Goal: Transaction & Acquisition: Book appointment/travel/reservation

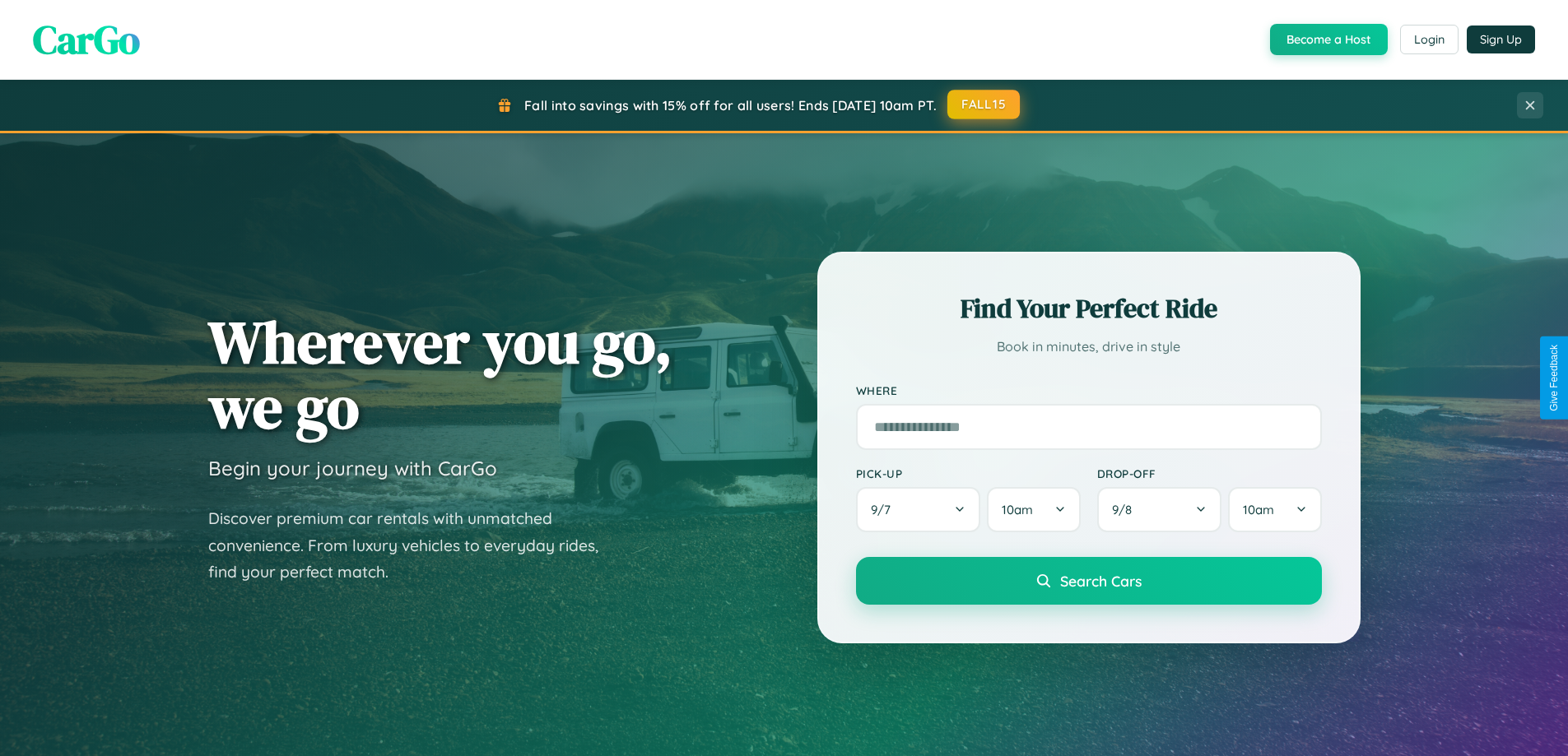
click at [985, 105] on button "FALL15" at bounding box center [984, 104] width 72 height 30
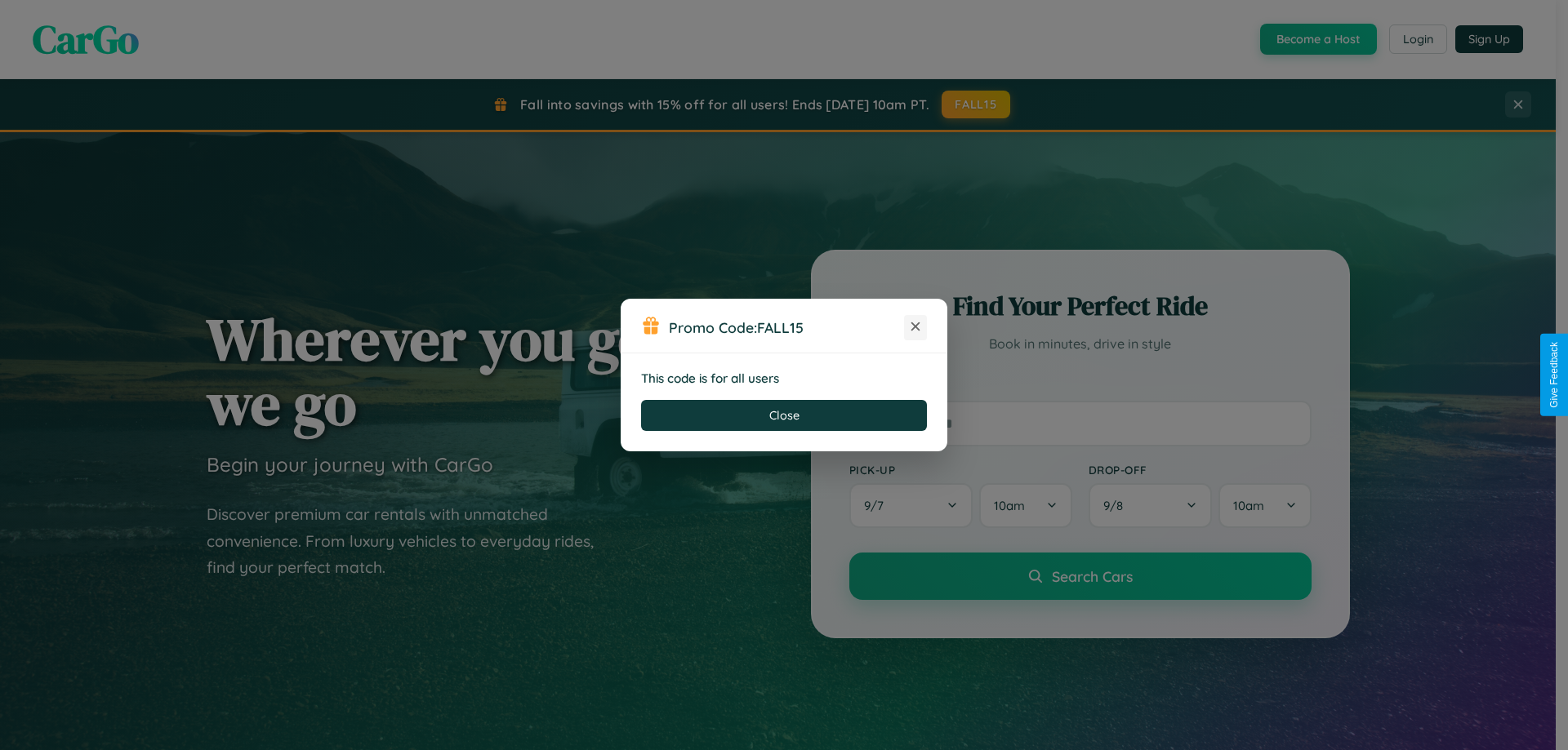
click at [915, 327] on icon at bounding box center [915, 326] width 16 height 16
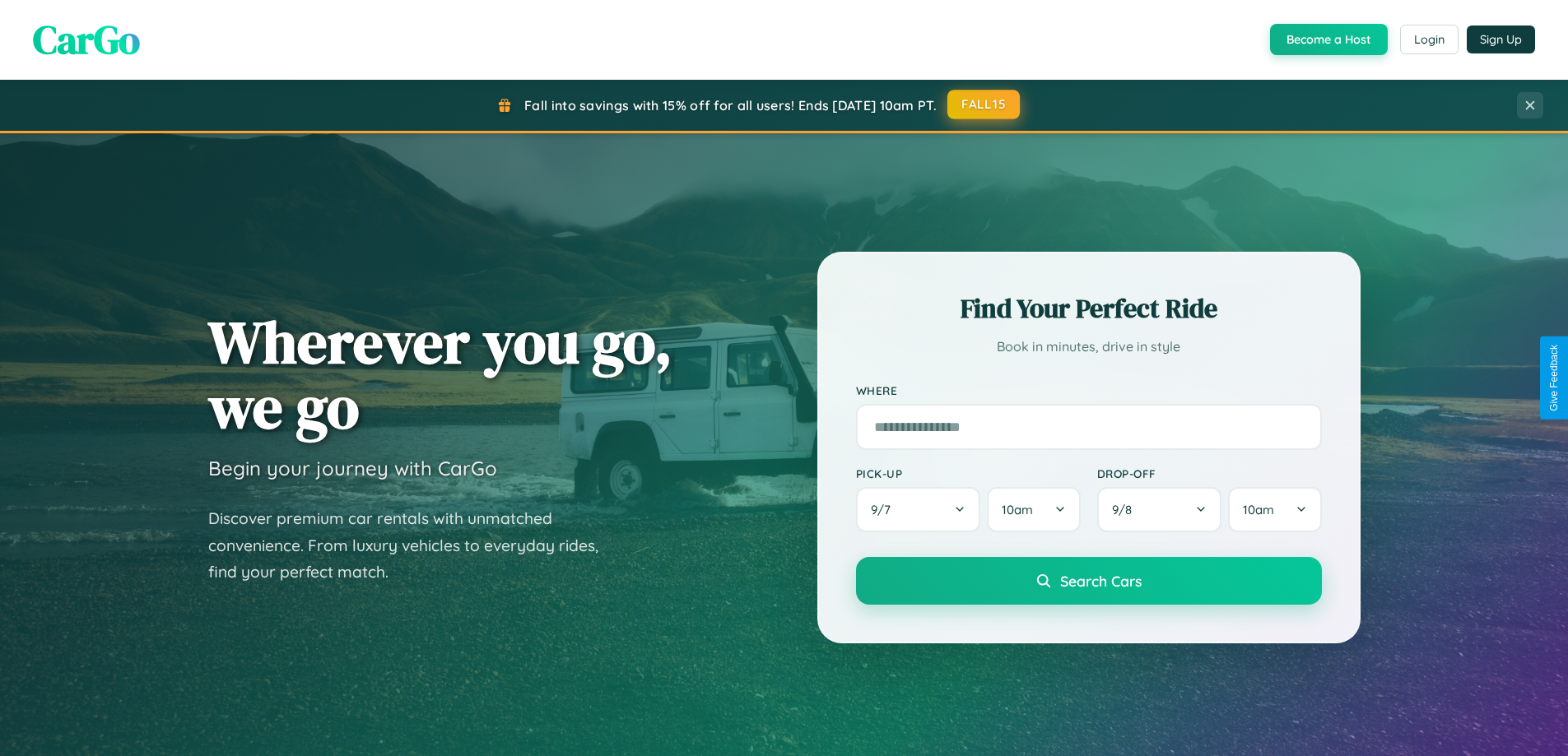
click at [985, 105] on button "FALL15" at bounding box center [984, 104] width 72 height 30
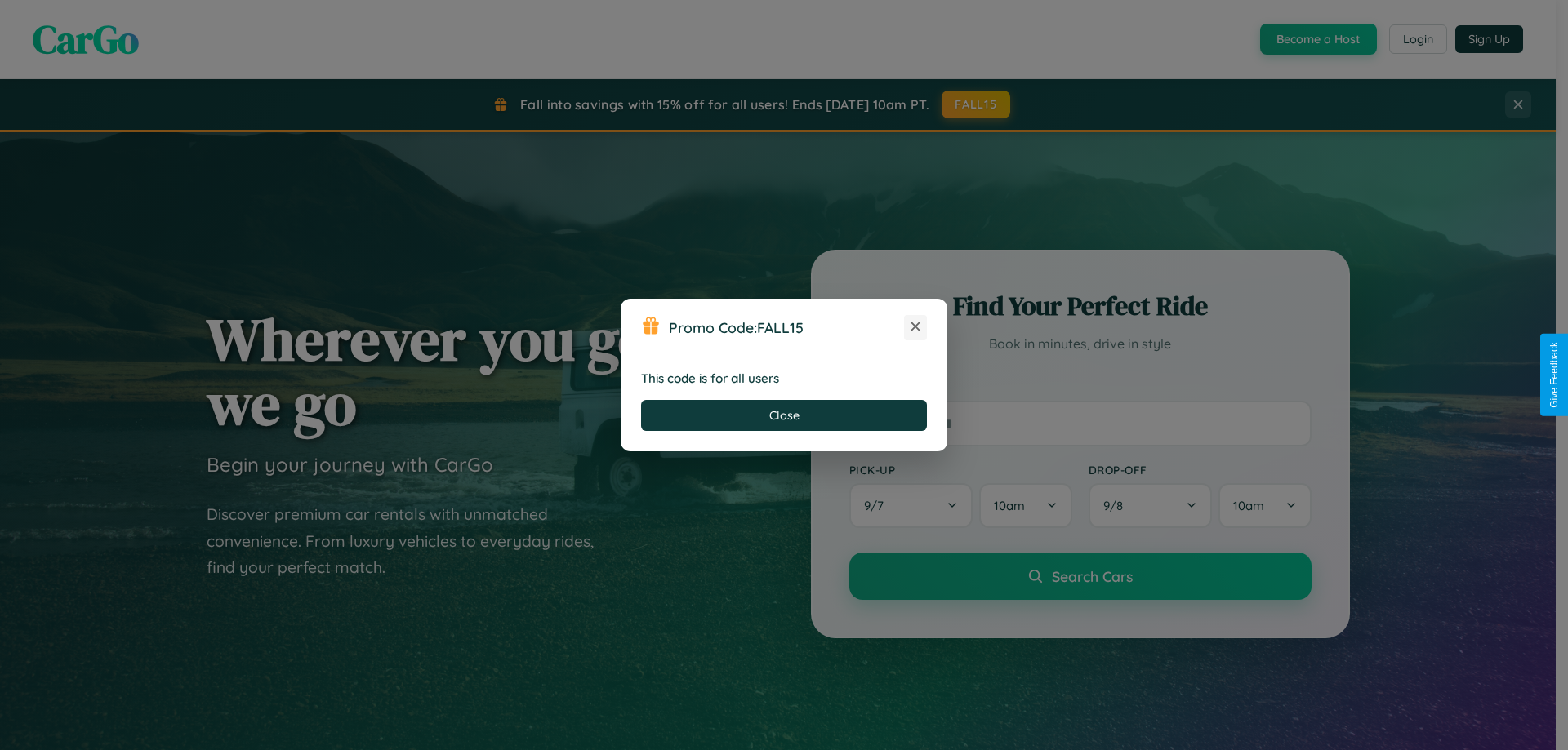
click at [915, 327] on icon at bounding box center [915, 326] width 16 height 16
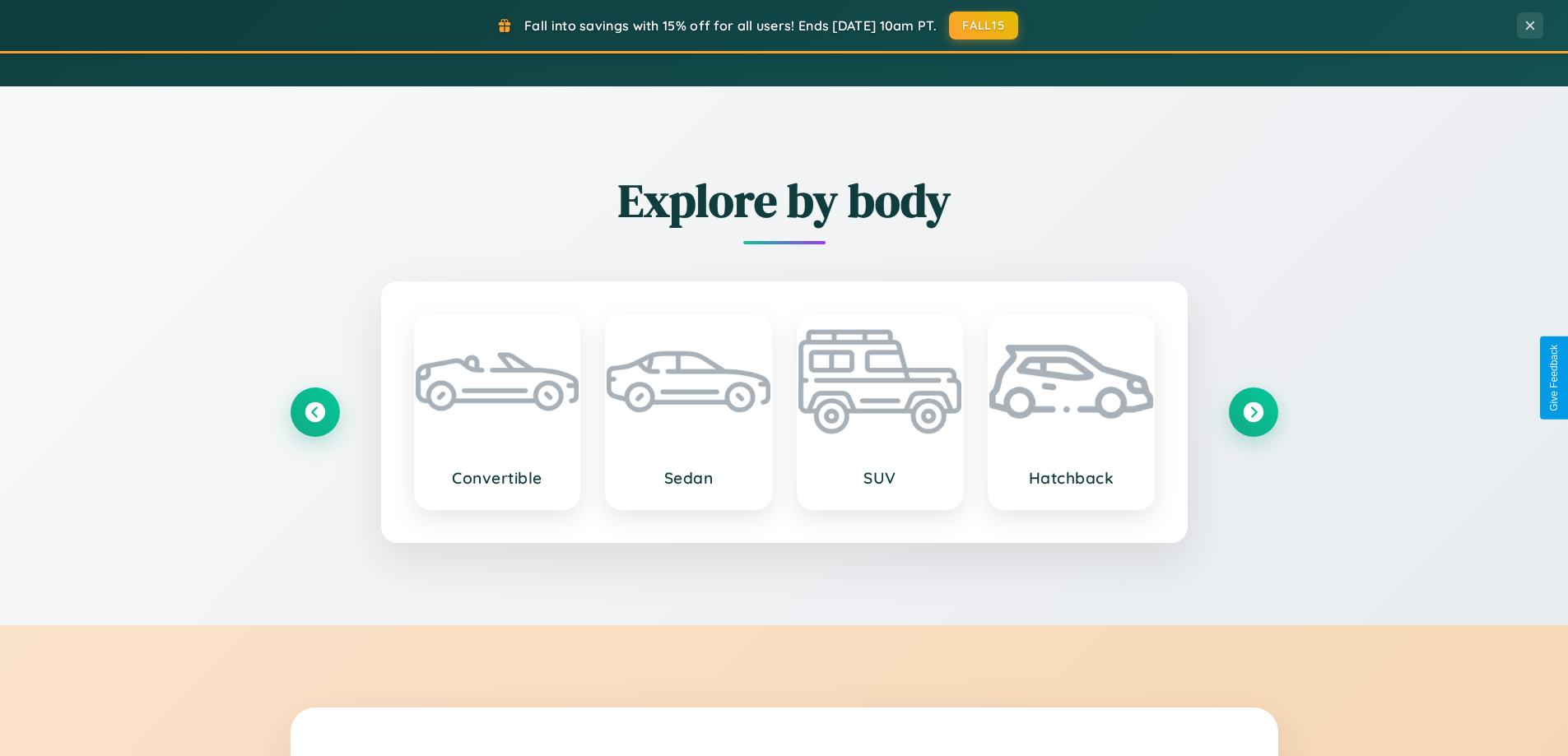
scroll to position [1927, 0]
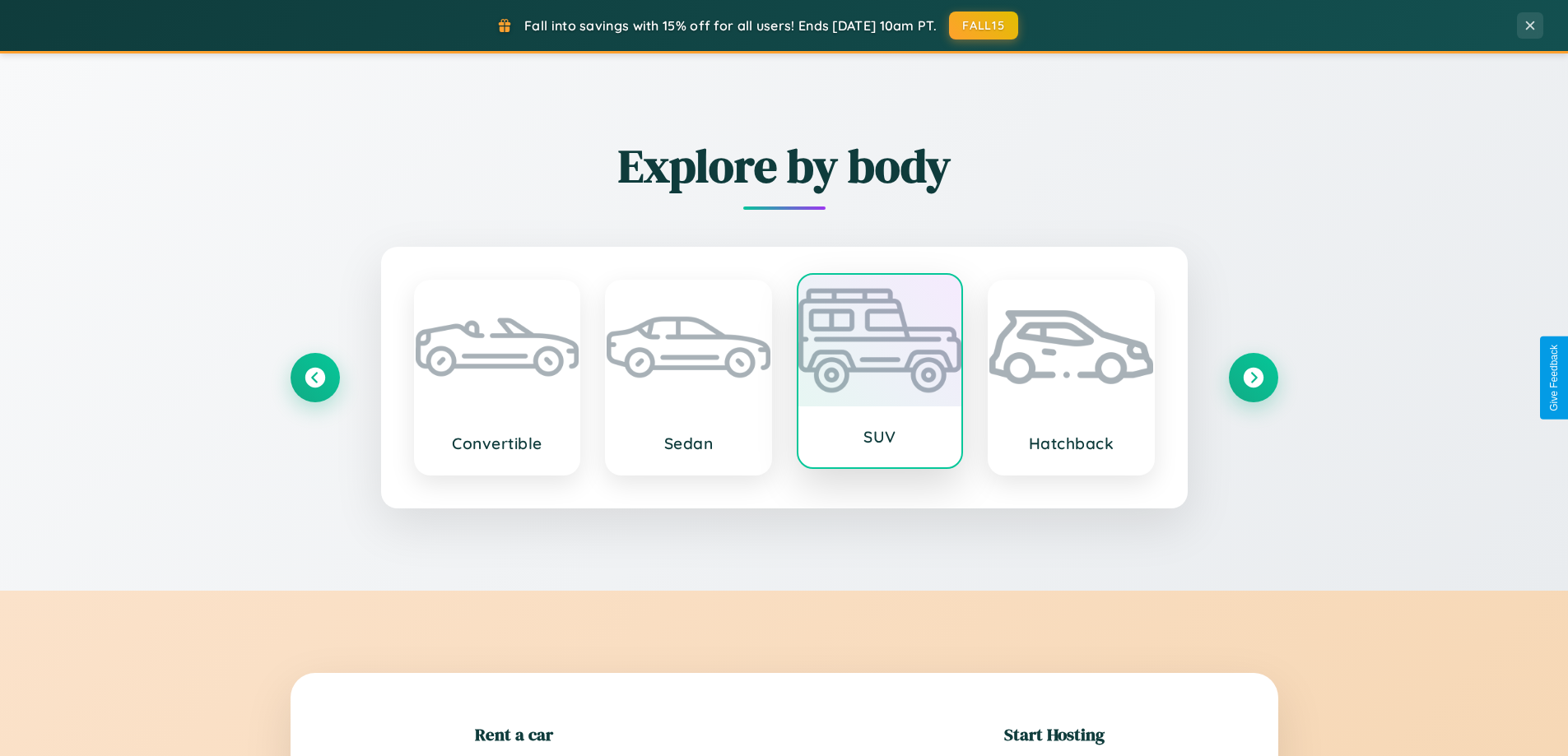
click at [879, 371] on div at bounding box center [880, 341] width 164 height 132
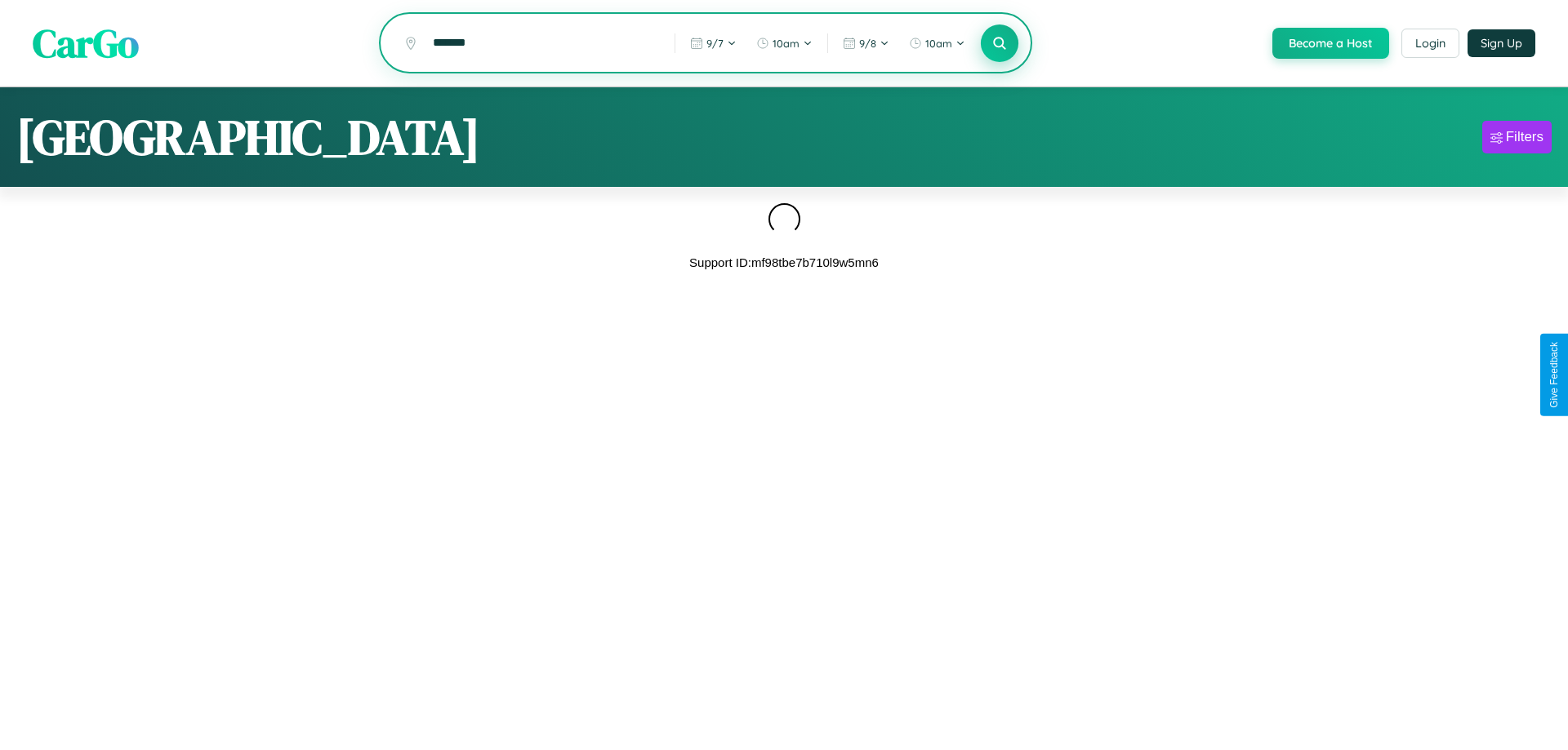
click at [997, 44] on icon at bounding box center [998, 42] width 15 height 15
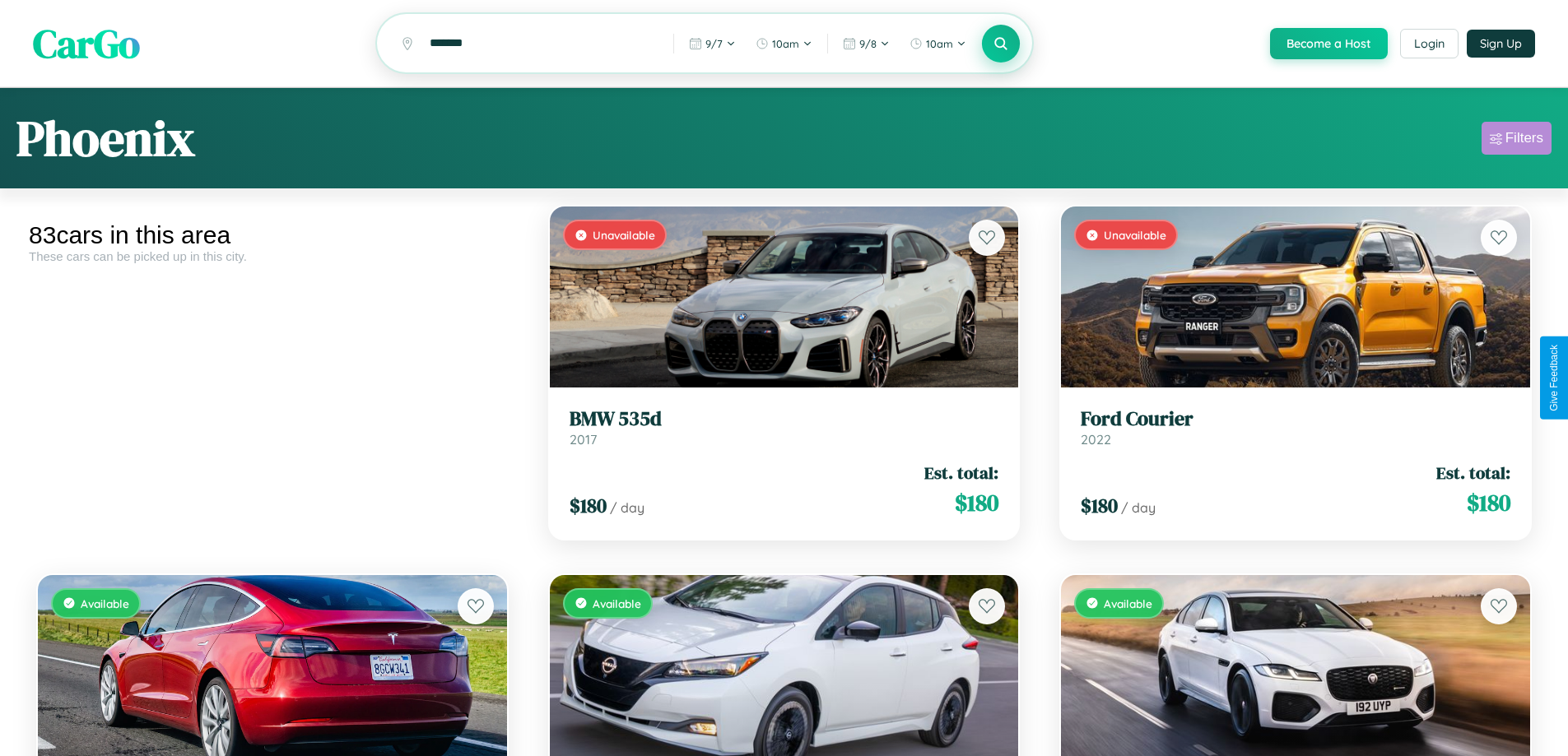
click at [1516, 141] on div "Filters" at bounding box center [1524, 138] width 38 height 16
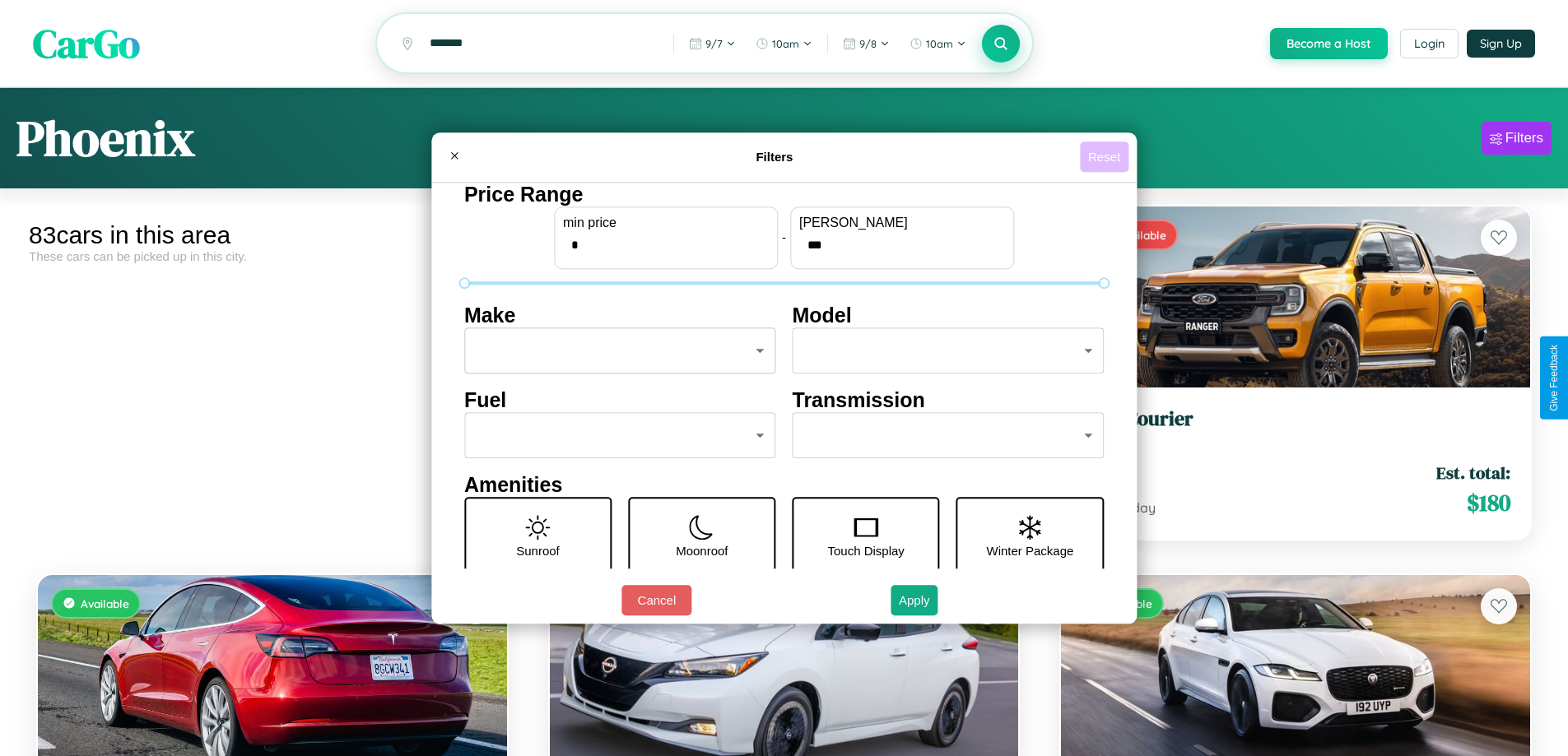
click at [1106, 156] on button "Reset" at bounding box center [1105, 157] width 49 height 31
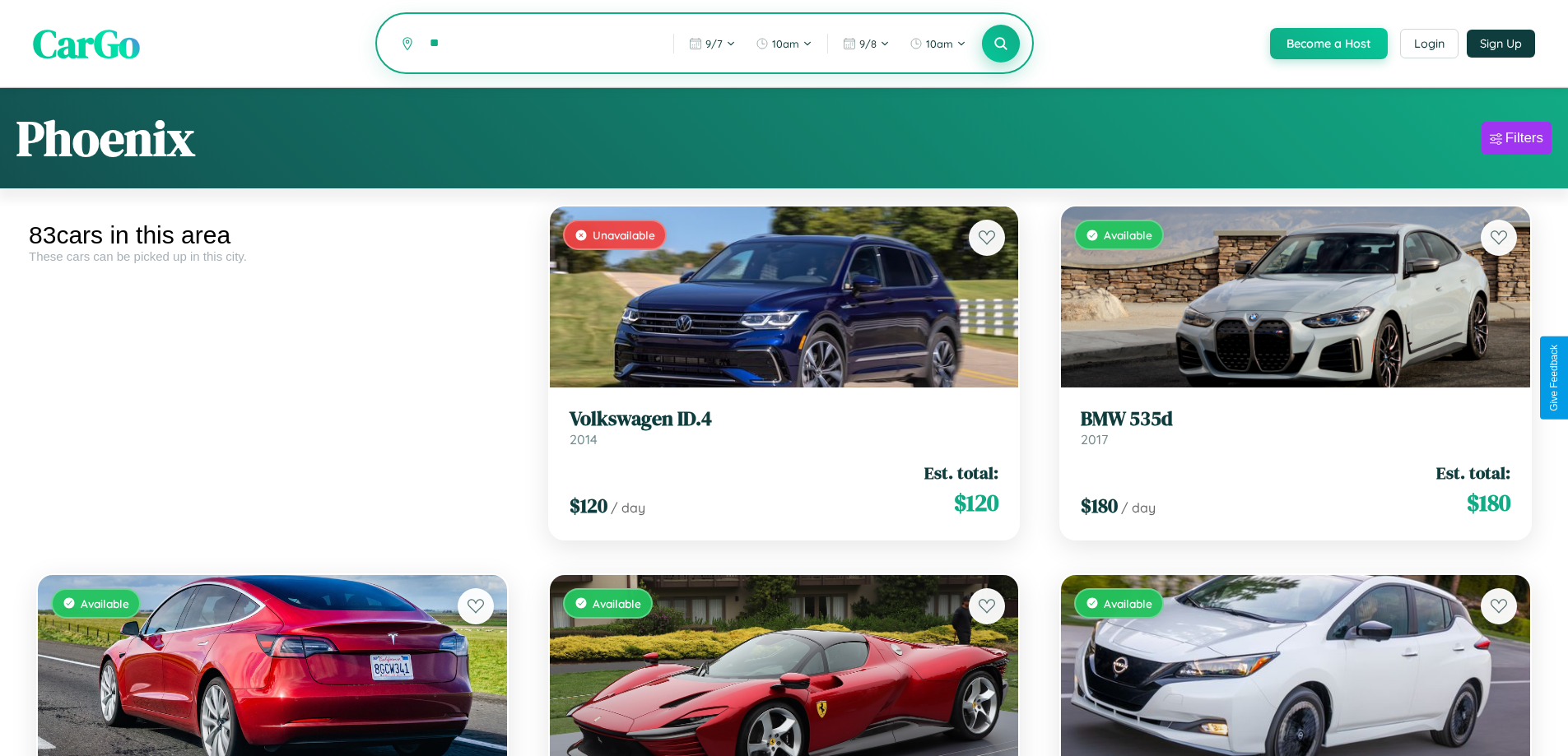
type input "*"
type input "********"
click at [1000, 44] on icon at bounding box center [1001, 42] width 15 height 15
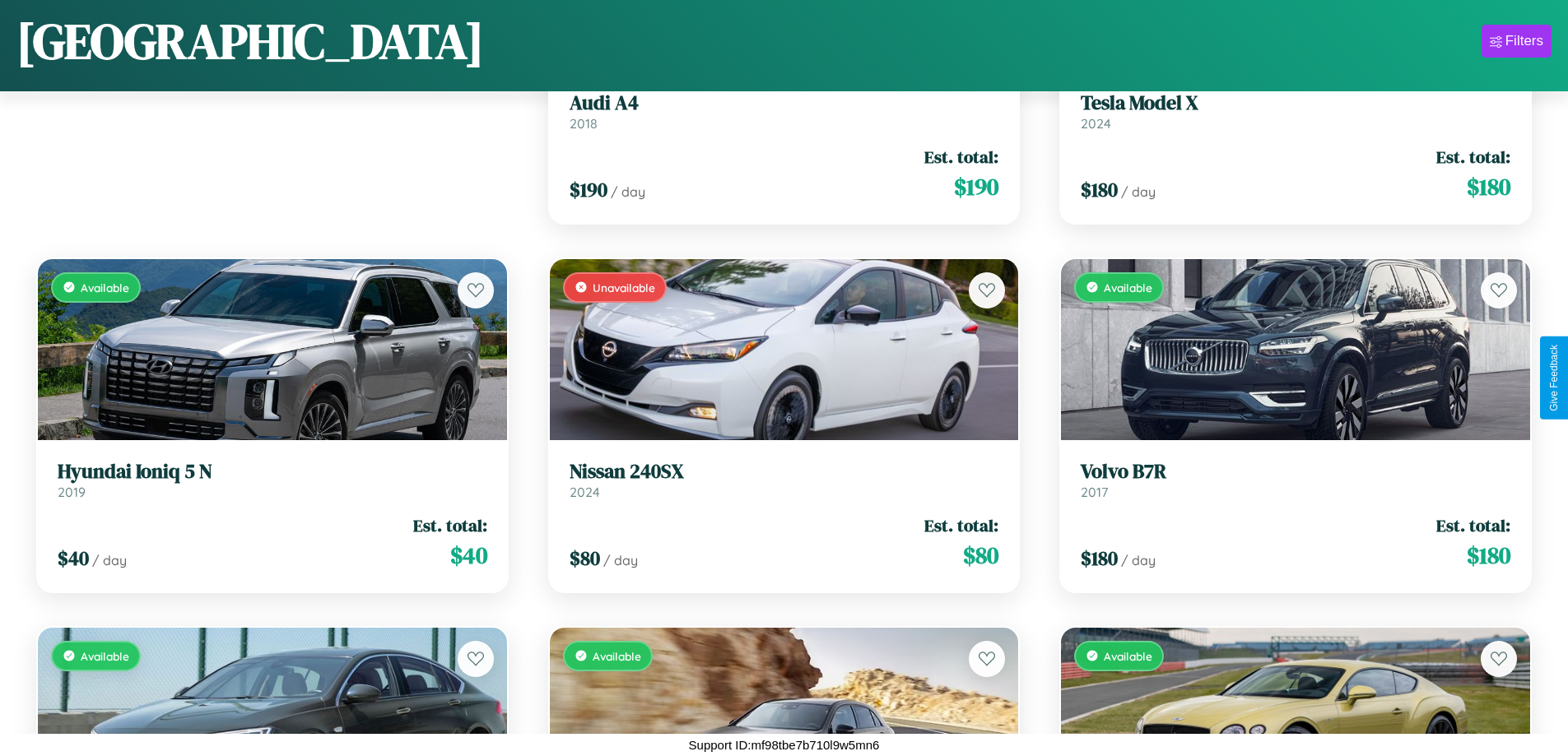
scroll to position [231, 0]
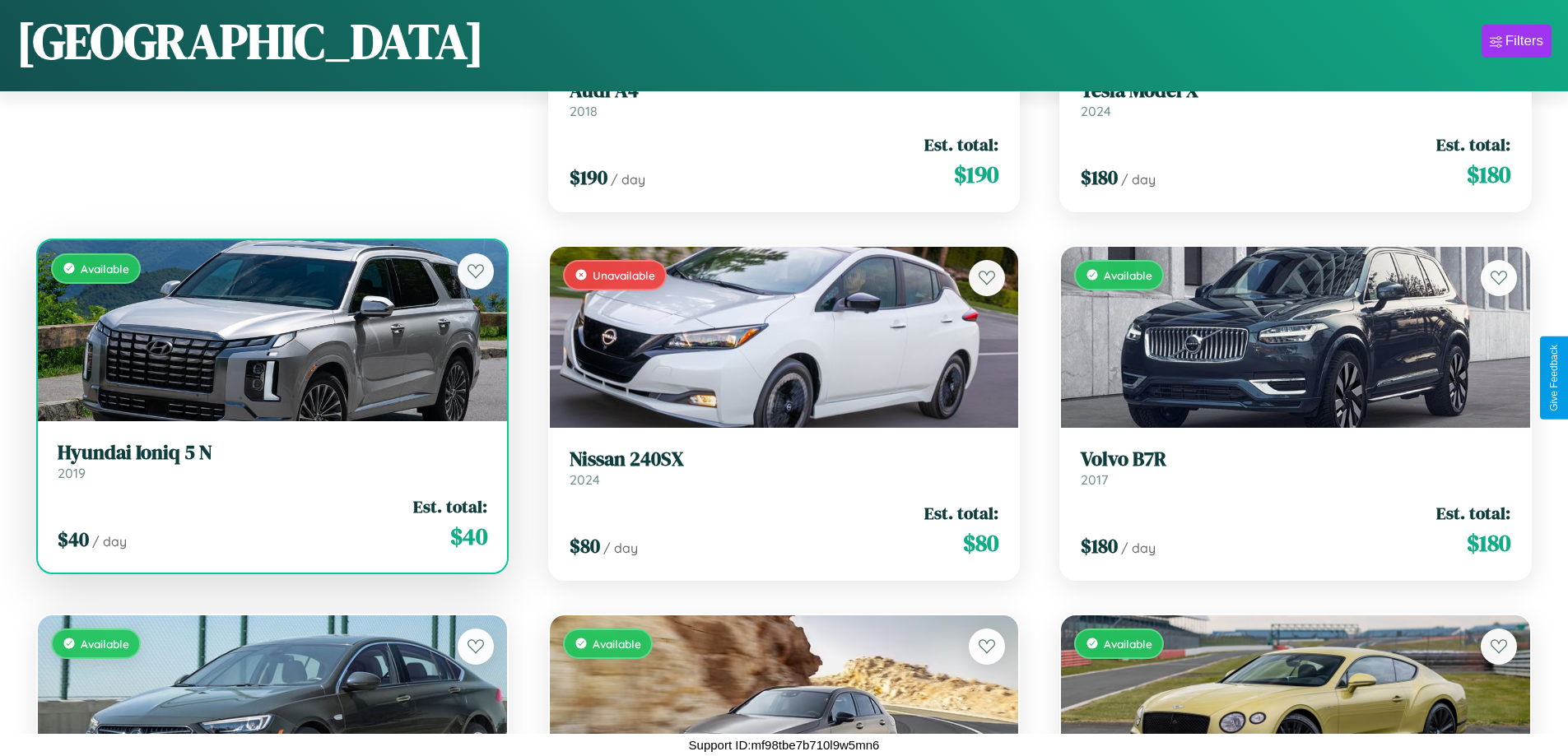
click at [270, 460] on h3 "Hyundai Ioniq 5 N" at bounding box center [272, 452] width 429 height 23
